Goal: Task Accomplishment & Management: Complete application form

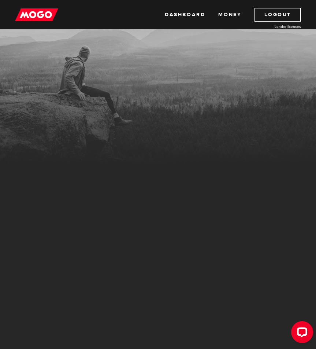
click at [38, 149] on div "MogoMoney Your MogoMoney application Incomplete Verification required To get yo…" at bounding box center [105, 225] width 200 height 171
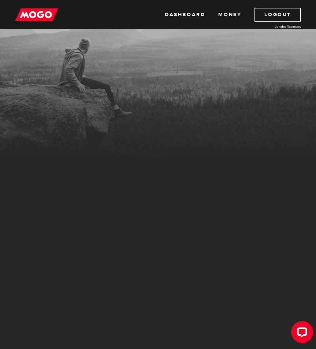
scroll to position [183, 0]
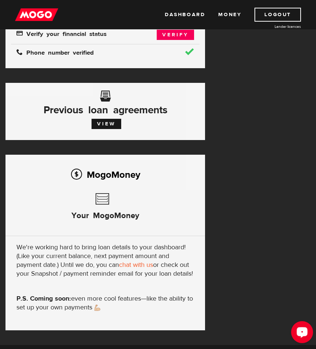
click at [304, 335] on div "Open LiveChat chat widget" at bounding box center [302, 331] width 12 height 12
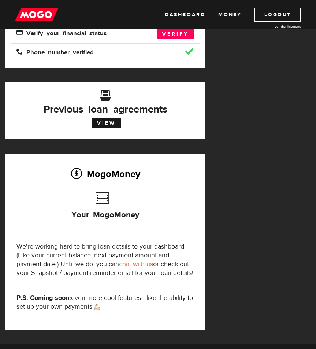
drag, startPoint x: 43, startPoint y: 75, endPoint x: 56, endPoint y: 96, distance: 24.1
click at [43, 76] on div "MogoMoney Your MogoMoney application Expired Your MogoMoney credit decision has…" at bounding box center [105, 113] width 200 height 432
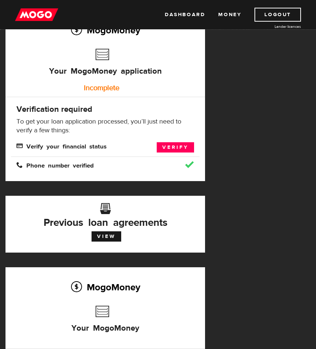
scroll to position [73, 0]
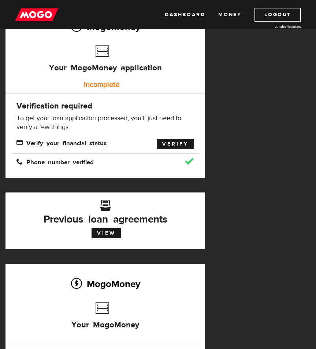
click at [178, 143] on link "Verify" at bounding box center [175, 144] width 37 height 10
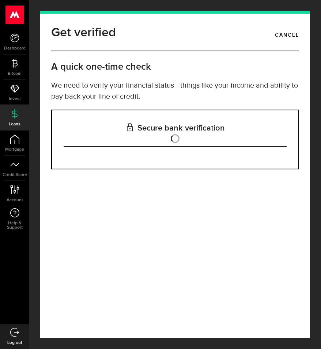
click at [63, 234] on div "Get verified Cancel A quick one-time check We need to verify your financial sta…" at bounding box center [175, 174] width 270 height 327
click at [174, 137] on span at bounding box center [175, 138] width 9 height 9
click at [159, 191] on div "Get verified Cancel A quick one-time check We need to verify your financial sta…" at bounding box center [175, 174] width 270 height 327
click at [165, 141] on h3 "Secure bank verification" at bounding box center [175, 128] width 223 height 36
click at [168, 141] on h3 "Secure bank verification" at bounding box center [175, 128] width 223 height 36
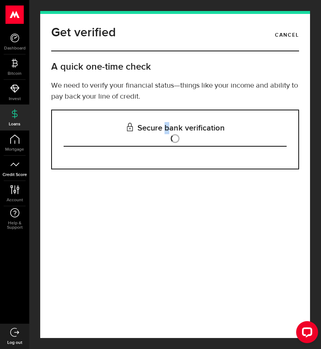
click at [14, 171] on link "Credit Score" at bounding box center [14, 168] width 29 height 25
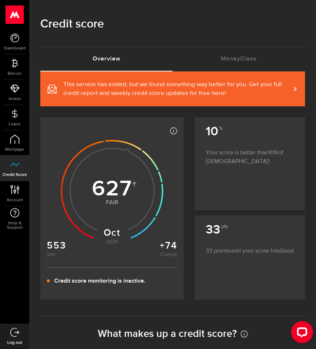
click at [98, 263] on article "Most credit scores are between 399 and 862, and higher scores are better becaus…" at bounding box center [112, 208] width 144 height 182
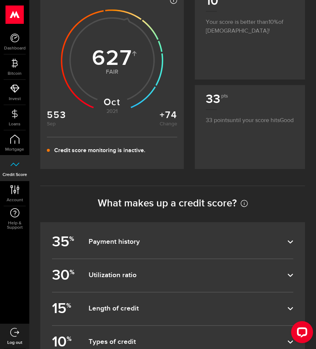
scroll to position [146, 0]
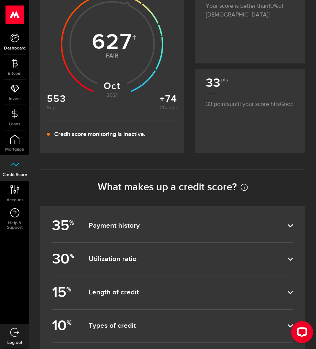
click at [15, 43] on link "Dashboard" at bounding box center [14, 41] width 29 height 25
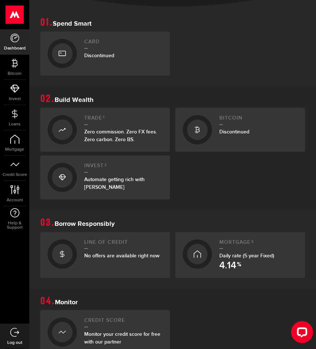
scroll to position [256, 0]
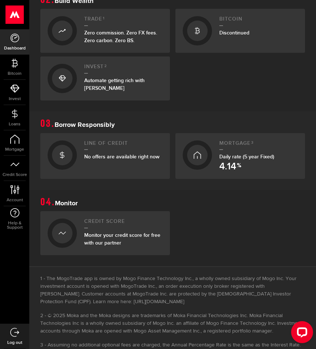
click at [97, 150] on h2 "Line of credit" at bounding box center [123, 145] width 78 height 10
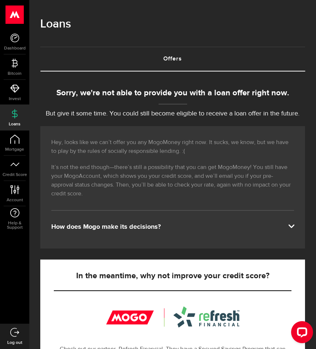
drag, startPoint x: 54, startPoint y: 246, endPoint x: 96, endPoint y: 233, distance: 43.9
click at [55, 246] on div "Hey, looks like we can’t offer you any MogoMoney right now. It sucks, we know, …" at bounding box center [172, 187] width 265 height 122
click at [17, 179] on link "Credit Score" at bounding box center [14, 168] width 29 height 25
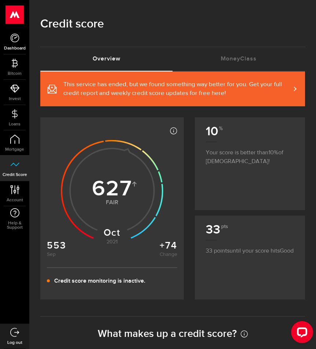
click at [18, 44] on link "Dashboard" at bounding box center [14, 41] width 29 height 25
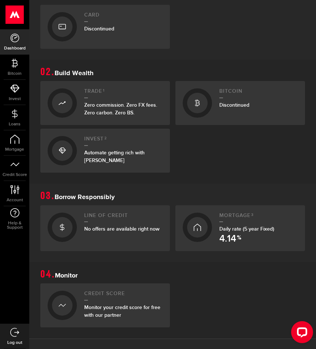
scroll to position [182, 0]
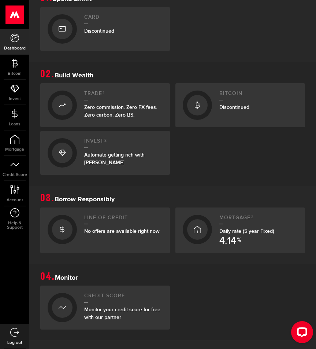
click at [116, 238] on div "Line of credit No offers are available right now" at bounding box center [123, 230] width 78 height 31
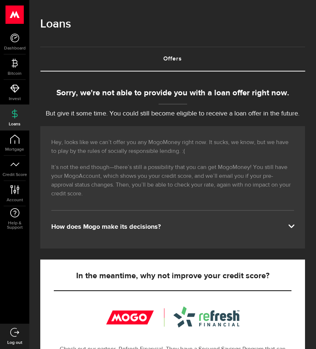
click at [23, 262] on ul "Dashboard Dashboard Bitcoin Bitcoin Invest Invest Loans Loans Mortgage Mortgage…" at bounding box center [14, 176] width 29 height 294
click at [151, 11] on div "Loans" at bounding box center [172, 27] width 265 height 37
click at [63, 154] on p "Hey, looks like we can’t offer you any MogoMoney right now. It sucks, we know, …" at bounding box center [172, 147] width 243 height 18
click at [29, 297] on ul "Dashboard Dashboard Bitcoin Bitcoin Invest Invest Loans Loans Mortgage Mortgage…" at bounding box center [14, 176] width 29 height 294
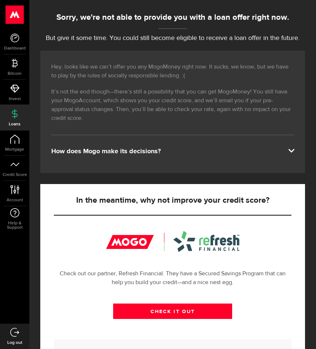
scroll to position [194, 0]
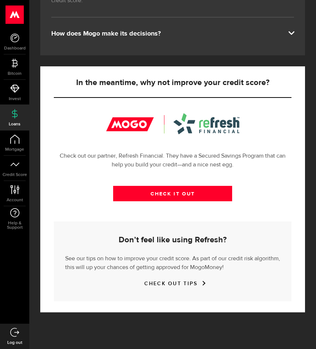
click at [54, 299] on div "Don’t feel like using Refresh? See our tips on how to improve your credit score…" at bounding box center [173, 261] width 238 height 80
click at [103, 217] on div "CHECK IT OUT" at bounding box center [173, 198] width 238 height 45
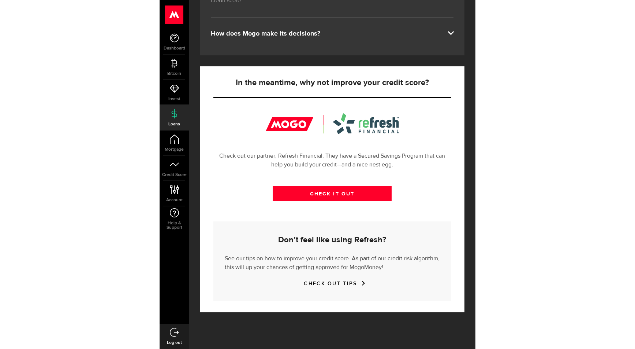
scroll to position [181, 0]
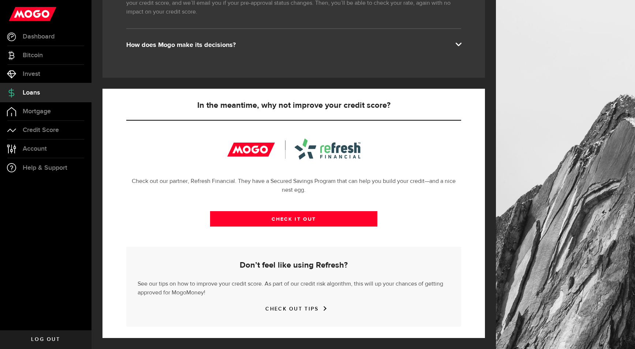
drag, startPoint x: 413, startPoint y: 94, endPoint x: 413, endPoint y: 86, distance: 8.4
click at [321, 330] on div "Open LiveChat chat widget" at bounding box center [621, 331] width 12 height 12
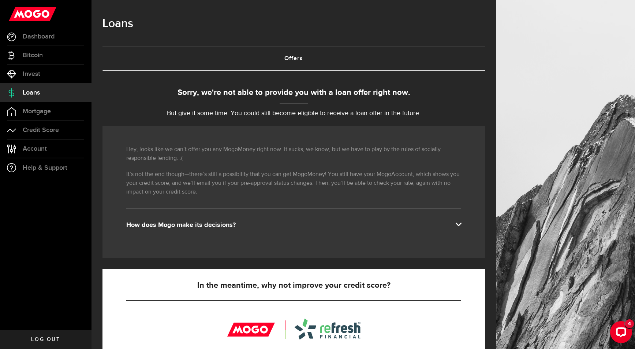
scroll to position [0, 0]
click at [33, 100] on link "Loans" at bounding box center [46, 92] width 92 height 18
